Goal: Task Accomplishment & Management: Manage account settings

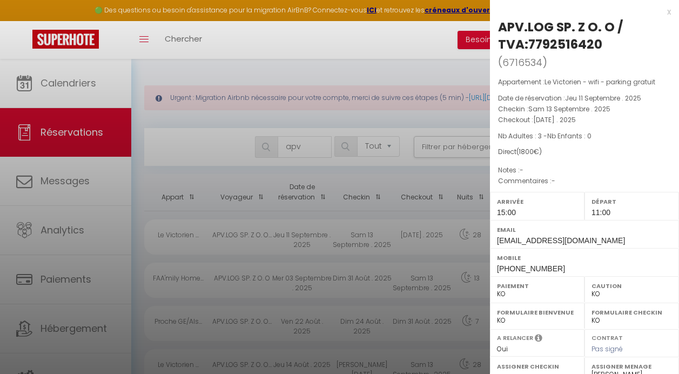
select select "not_cancelled"
select select "KO"
select select "0"
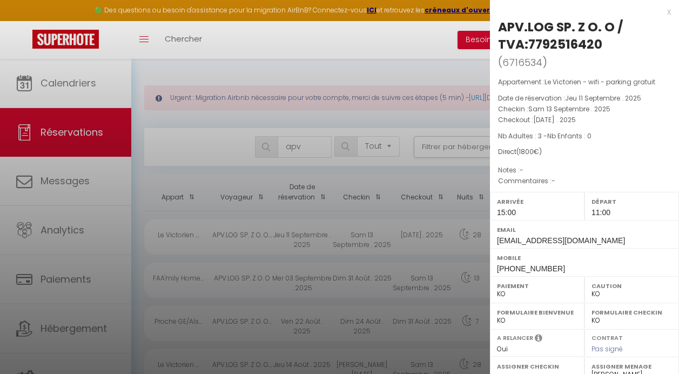
select select "47873"
click at [79, 95] on div at bounding box center [339, 187] width 679 height 374
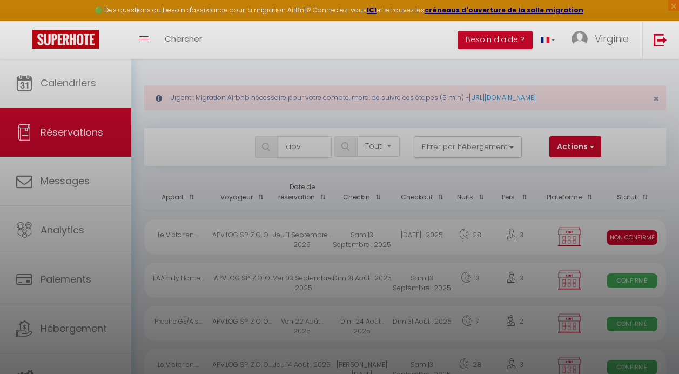
click at [79, 95] on div at bounding box center [339, 187] width 679 height 374
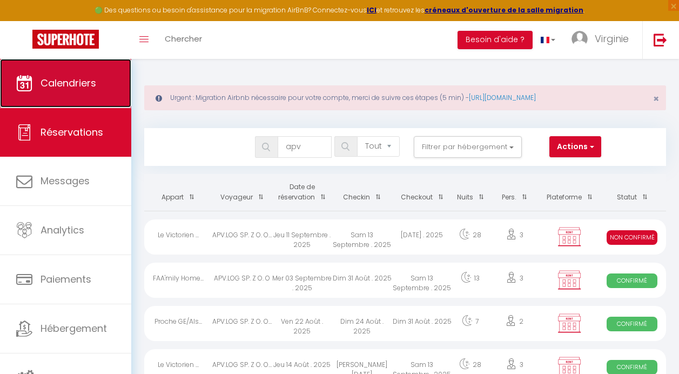
click at [79, 95] on link "Calendriers" at bounding box center [65, 83] width 131 height 49
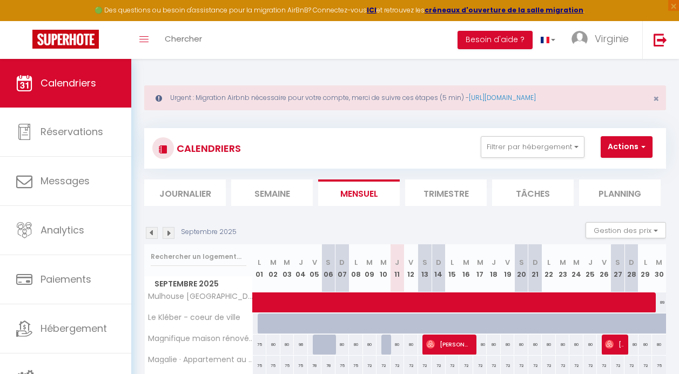
click at [208, 192] on li "Journalier" at bounding box center [185, 192] width 82 height 26
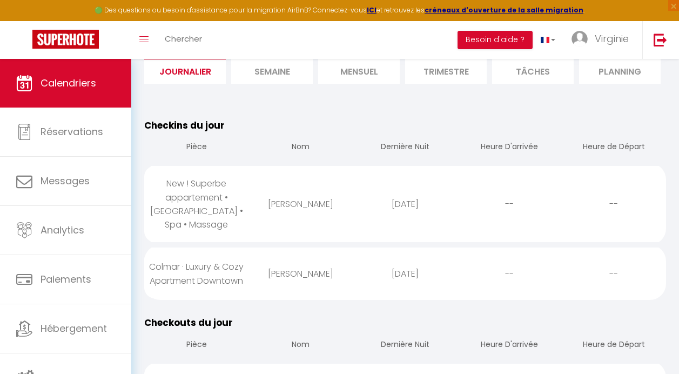
scroll to position [162, 0]
